Goal: Information Seeking & Learning: Learn about a topic

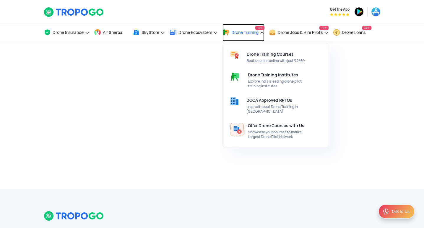
click at [246, 32] on span "Drone Training" at bounding box center [244, 32] width 27 height 5
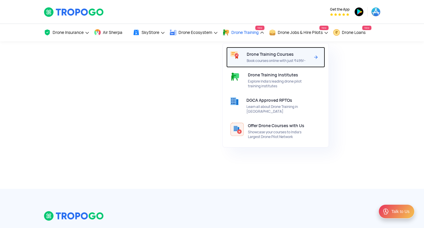
click at [258, 55] on span "Drone Training Courses" at bounding box center [269, 54] width 47 height 5
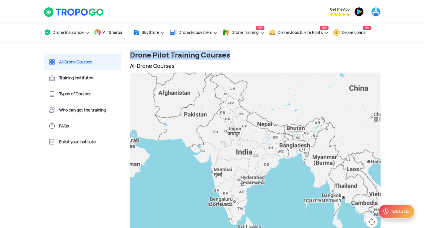
drag, startPoint x: 130, startPoint y: 53, endPoint x: 231, endPoint y: 53, distance: 100.4
click at [231, 53] on h1 "Drone Pilot Training Courses" at bounding box center [255, 55] width 250 height 9
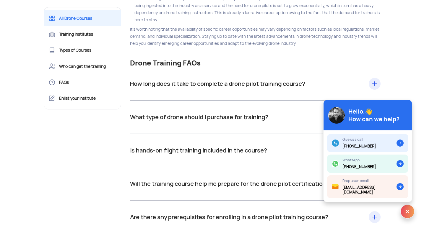
scroll to position [6688, 0]
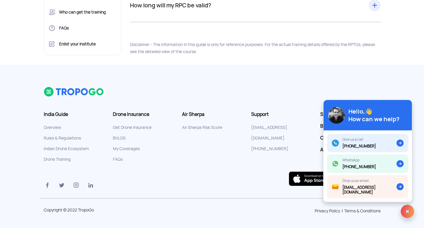
click at [409, 209] on img at bounding box center [407, 212] width 14 height 14
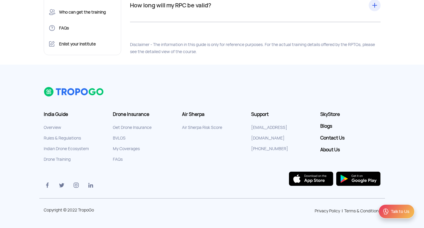
drag, startPoint x: 250, startPoint y: 138, endPoint x: 292, endPoint y: 138, distance: 41.9
click at [292, 138] on div "Support hello@tropogo.com +91 7439 324 645" at bounding box center [280, 133] width 69 height 43
click at [89, 184] on img at bounding box center [90, 185] width 7 height 7
